Goal: Information Seeking & Learning: Learn about a topic

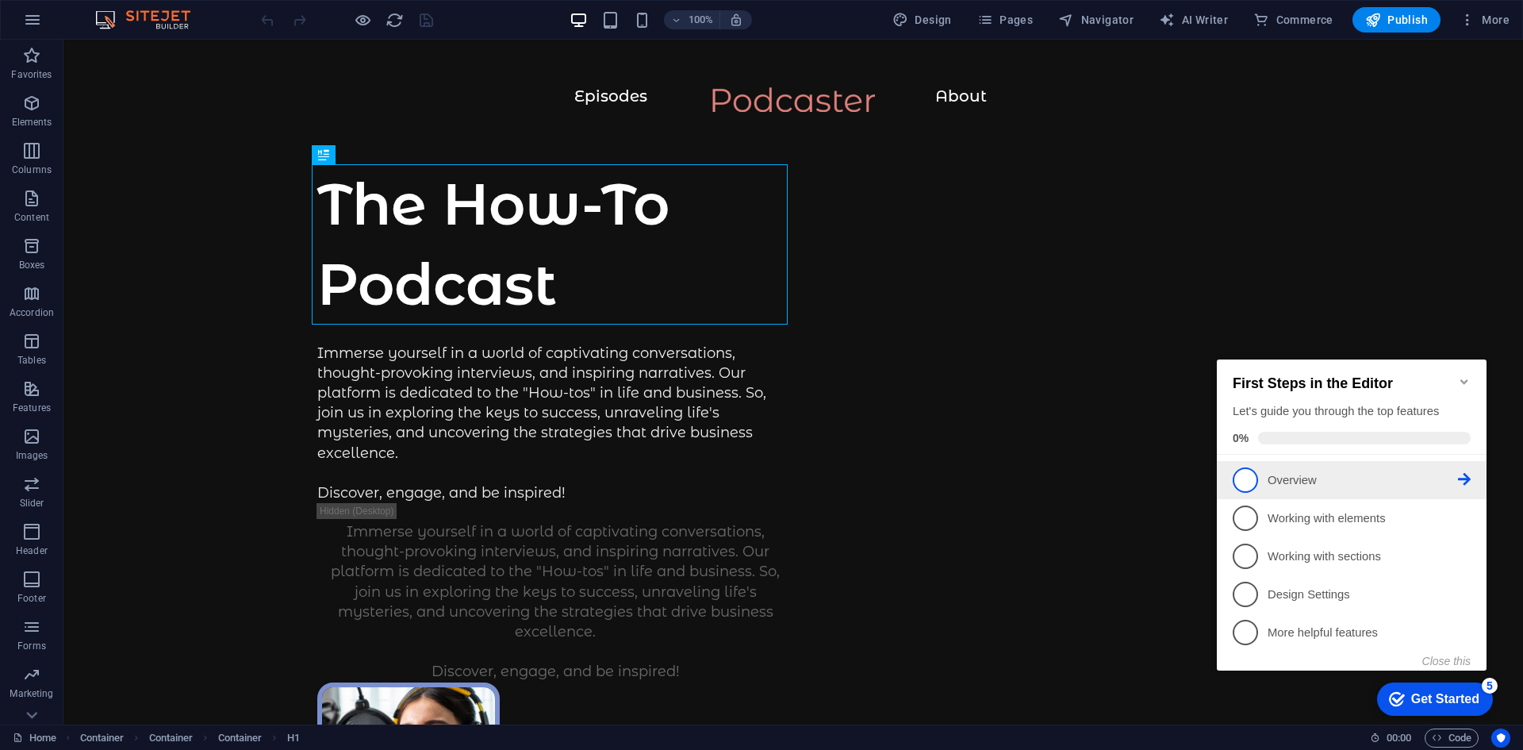
click at [1262, 482] on link "1 Overview - incomplete" at bounding box center [1352, 479] width 238 height 25
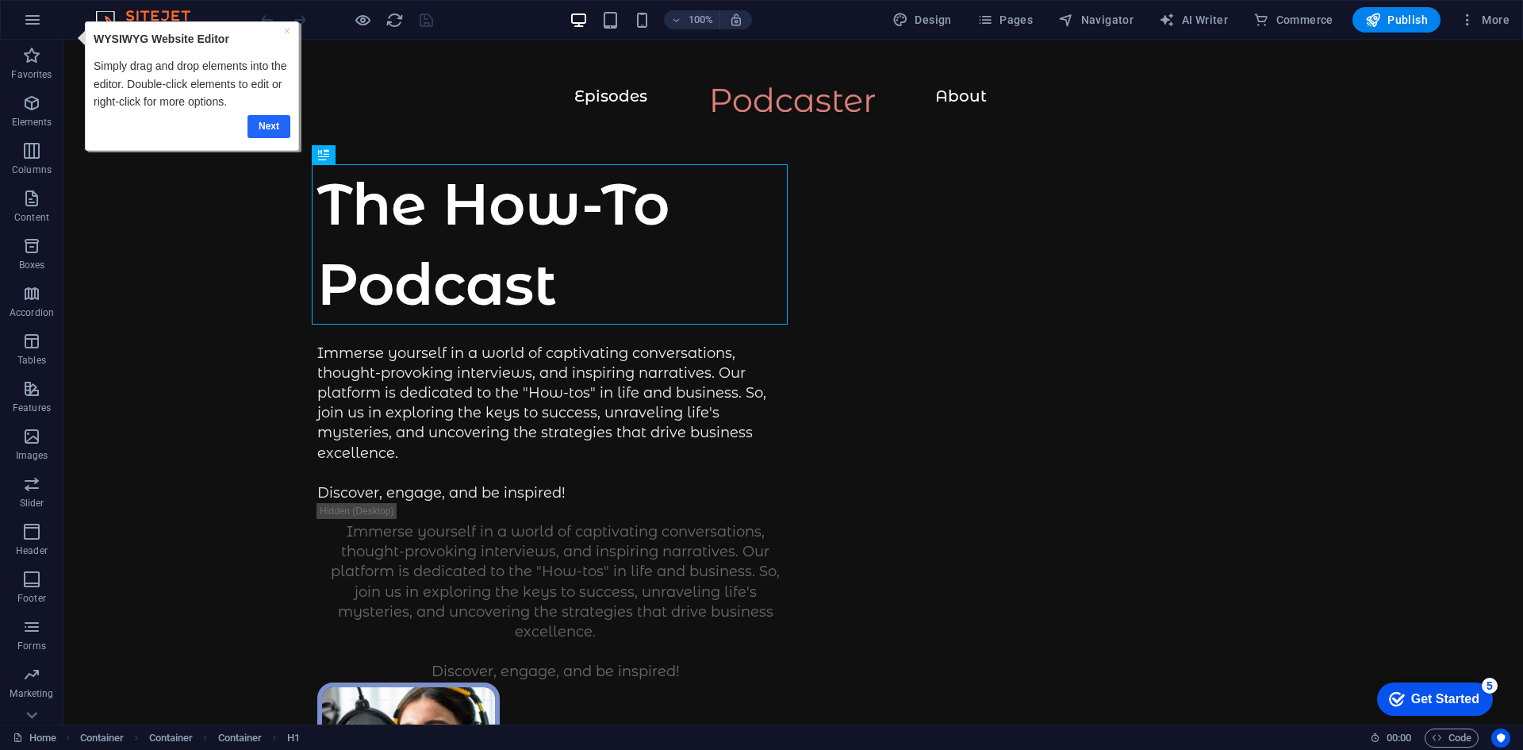
click at [258, 133] on link "Next" at bounding box center [269, 126] width 43 height 23
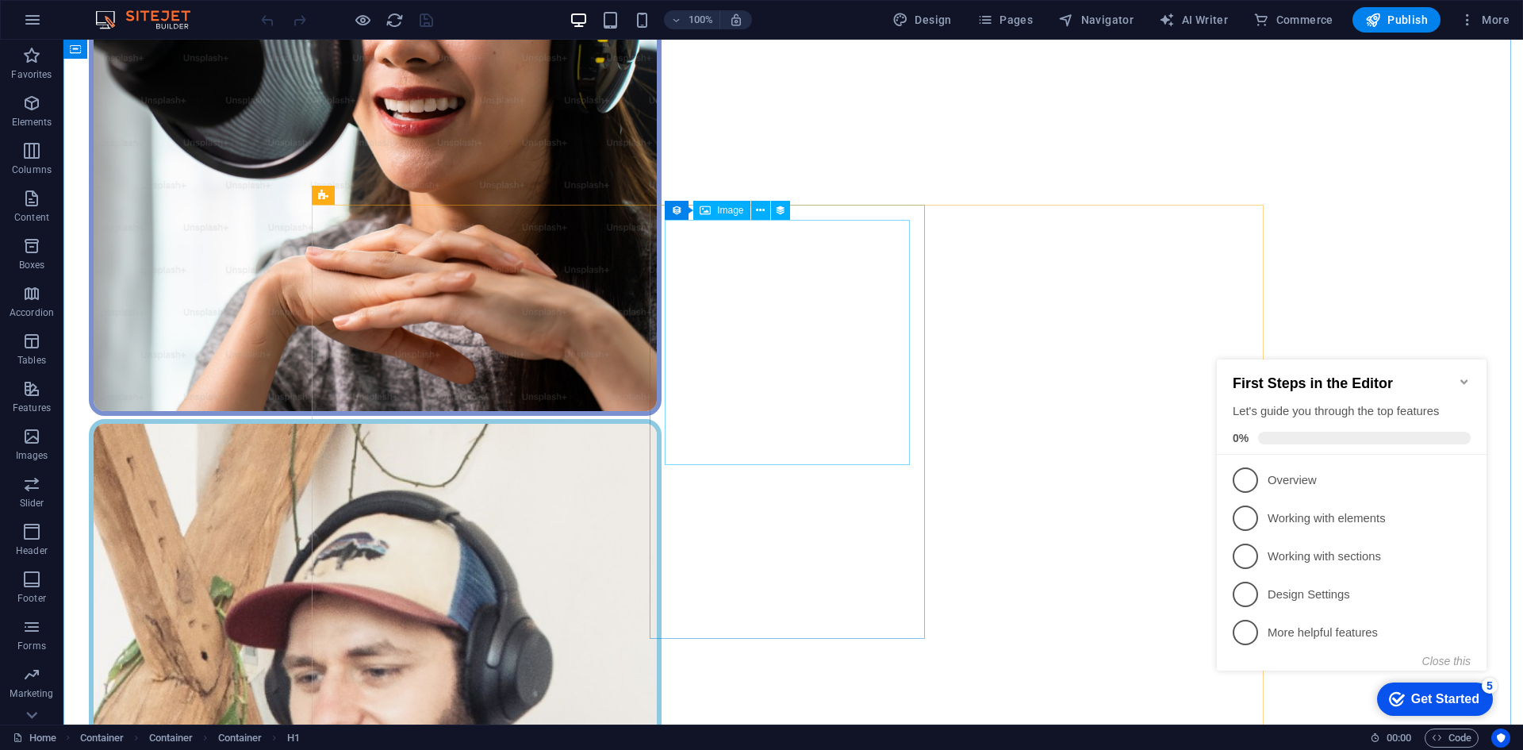
scroll to position [1121, 0]
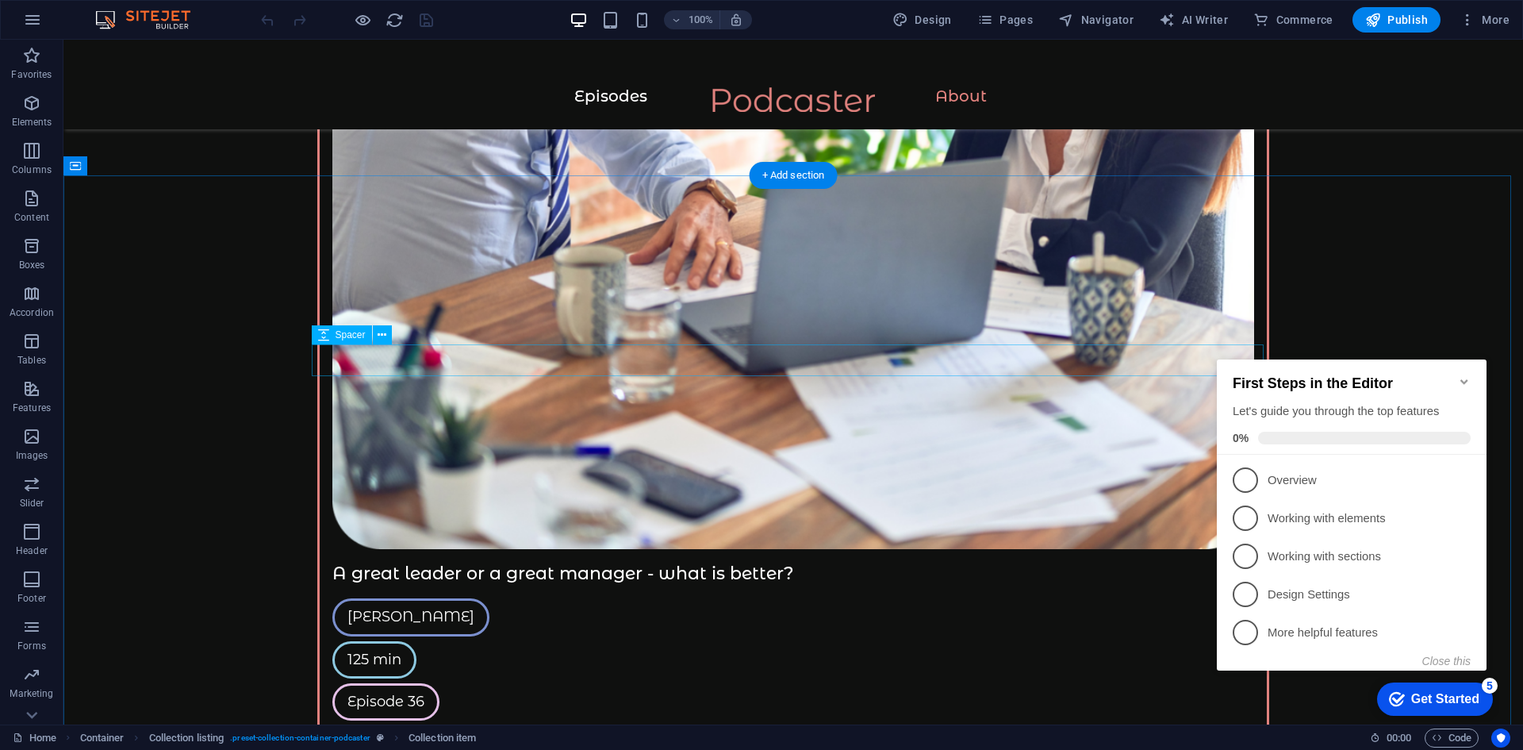
scroll to position [3936, 0]
